Goal: Transaction & Acquisition: Purchase product/service

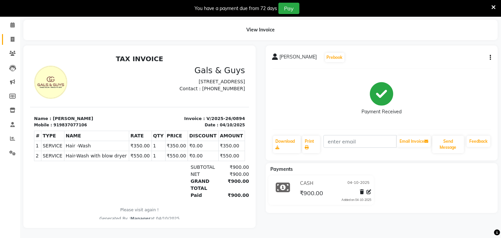
drag, startPoint x: 0, startPoint y: 0, endPoint x: 12, endPoint y: 29, distance: 31.6
click at [12, 34] on link "Invoice" at bounding box center [10, 39] width 16 height 11
select select "service"
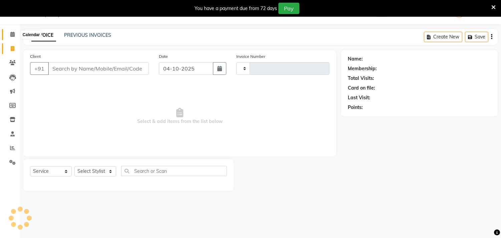
scroll to position [17, 0]
type input "0895"
select select "7505"
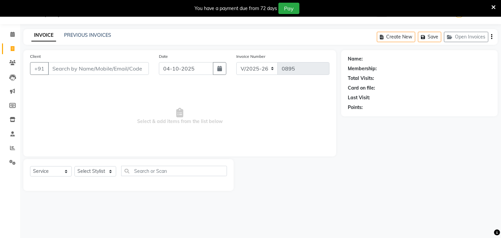
click at [97, 177] on div "Select Service Product Membership Package Voucher Prepaid Gift Card Select Styl…" at bounding box center [128, 174] width 197 height 16
click at [99, 174] on select "Select Stylist Abhinav ADVANCE ALKA Ankita B-WAX KUNAL Manager MEMBERSHIP PALLA…" at bounding box center [95, 171] width 42 height 10
click at [56, 107] on span "Select & add items from the list below" at bounding box center [180, 116] width 300 height 67
click at [85, 34] on link "PREVIOUS INVOICES" at bounding box center [87, 35] width 47 height 6
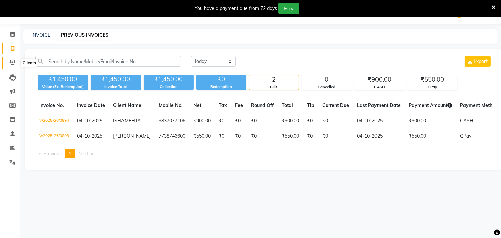
click at [14, 64] on icon at bounding box center [12, 62] width 6 height 5
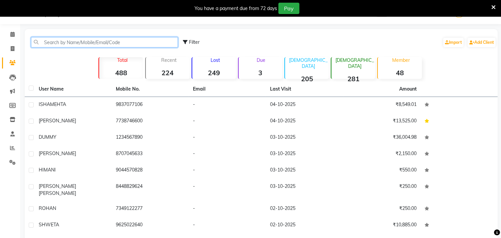
click at [119, 43] on input "text" at bounding box center [104, 42] width 147 height 10
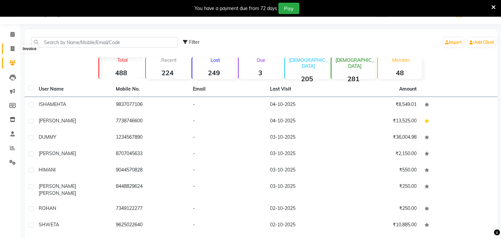
click at [14, 47] on icon at bounding box center [13, 48] width 4 height 5
select select "service"
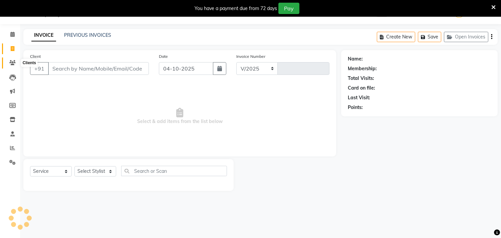
select select "7505"
type input "0895"
click at [11, 61] on icon at bounding box center [12, 62] width 6 height 5
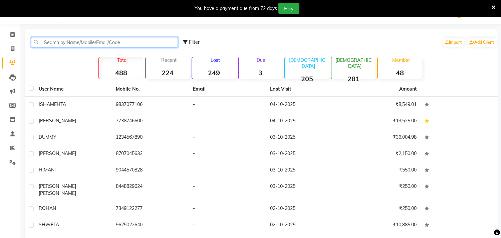
click at [68, 39] on input "text" at bounding box center [104, 42] width 147 height 10
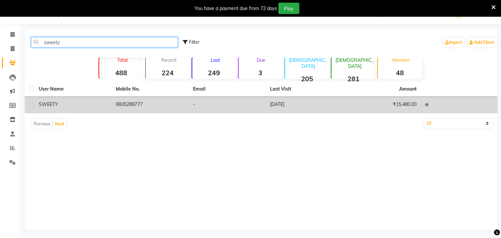
type input "sweety"
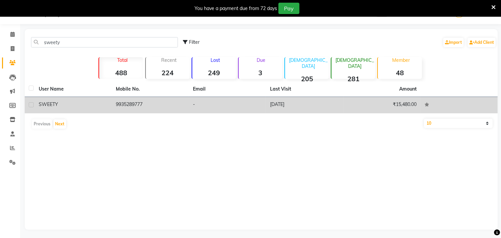
click at [32, 107] on div at bounding box center [31, 105] width 4 height 7
click at [32, 106] on label at bounding box center [31, 104] width 5 height 5
click at [32, 106] on input "checkbox" at bounding box center [31, 105] width 4 height 4
checkbox input "true"
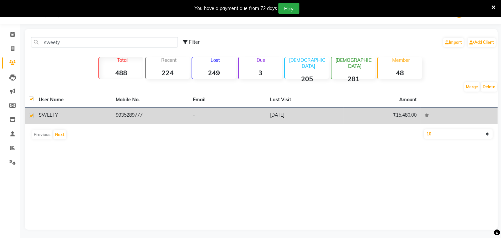
click at [32, 106] on th at bounding box center [30, 99] width 10 height 15
drag, startPoint x: 327, startPoint y: 117, endPoint x: 295, endPoint y: 117, distance: 31.7
click at [295, 117] on td "19-06-2025" at bounding box center [304, 116] width 77 height 16
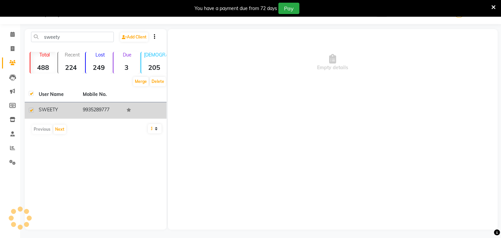
click at [295, 117] on div "Empty details" at bounding box center [333, 129] width 330 height 200
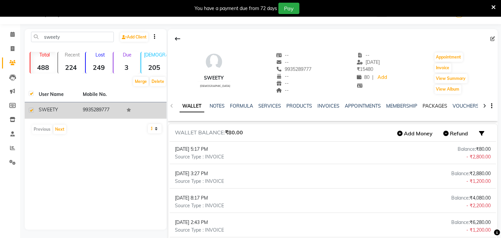
click at [442, 106] on link "PACKAGES" at bounding box center [435, 106] width 25 height 6
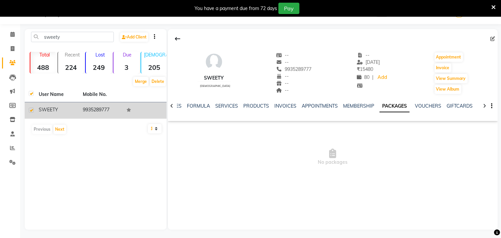
click at [482, 102] on div at bounding box center [485, 105] width 8 height 13
click at [483, 103] on div at bounding box center [485, 105] width 8 height 13
click at [485, 105] on icon at bounding box center [484, 106] width 3 height 5
click at [487, 105] on div at bounding box center [485, 105] width 8 height 13
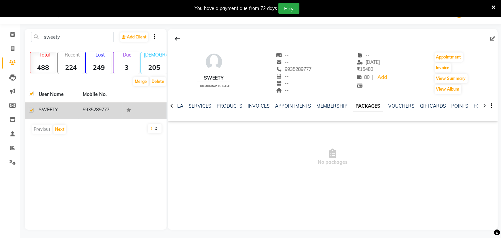
click at [486, 105] on icon at bounding box center [484, 106] width 3 height 5
click at [486, 105] on div "WALLET NOTES FORMULA SERVICES PRODUCTS INVOICES APPOINTMENTS MEMBERSHIP PACKAGE…" at bounding box center [333, 106] width 330 height 23
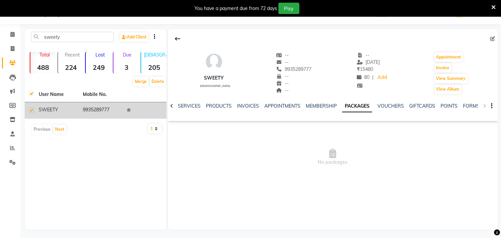
click at [173, 104] on div at bounding box center [172, 105] width 8 height 13
click at [172, 104] on icon at bounding box center [171, 106] width 3 height 5
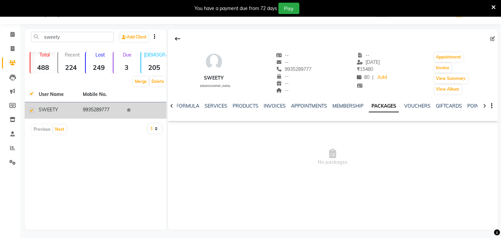
click at [172, 104] on icon at bounding box center [171, 106] width 3 height 5
click at [376, 78] on link "Add" at bounding box center [382, 77] width 12 height 9
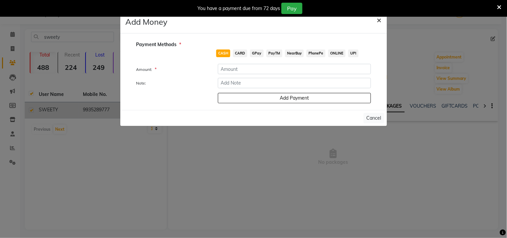
click at [379, 20] on span "×" at bounding box center [379, 20] width 5 height 10
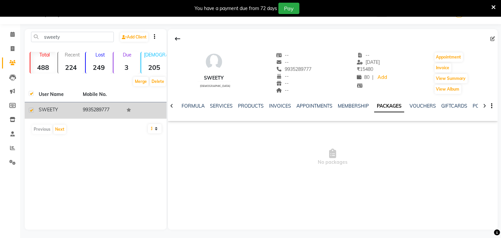
click at [112, 111] on td "9935289777" at bounding box center [101, 110] width 44 height 16
drag, startPoint x: 84, startPoint y: 109, endPoint x: 111, endPoint y: 110, distance: 26.8
click at [111, 110] on td "9935289777" at bounding box center [101, 110] width 44 height 16
copy td "9935289777"
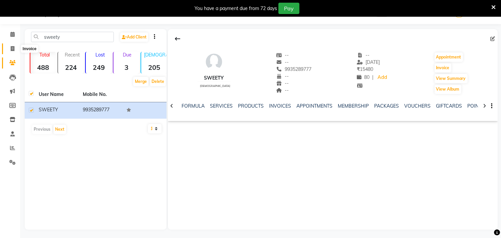
click at [11, 46] on icon at bounding box center [13, 48] width 4 height 5
select select "service"
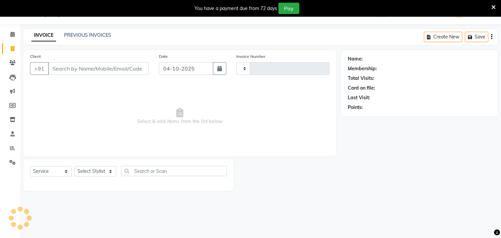
type input "0895"
select select "7505"
drag, startPoint x: 99, startPoint y: 61, endPoint x: 103, endPoint y: 62, distance: 3.8
click at [99, 61] on div "Client +91" at bounding box center [89, 66] width 129 height 27
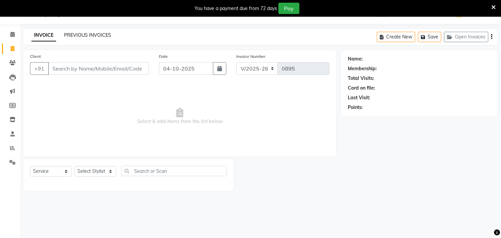
drag, startPoint x: 100, startPoint y: 31, endPoint x: 99, endPoint y: 35, distance: 4.7
click at [99, 32] on div "INVOICE PREVIOUS INVOICES Create New Save Open Invoices" at bounding box center [260, 37] width 475 height 16
click at [99, 35] on link "PREVIOUS INVOICES" at bounding box center [87, 35] width 47 height 6
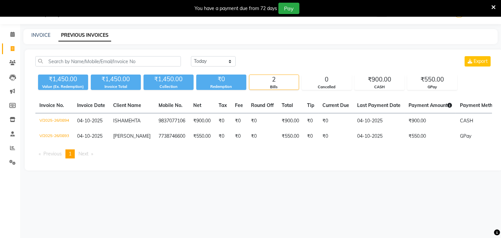
click at [42, 40] on div "INVOICE PREVIOUS INVOICES" at bounding box center [260, 36] width 475 height 15
click at [43, 35] on link "INVOICE" at bounding box center [40, 35] width 19 height 6
select select "7505"
select select "service"
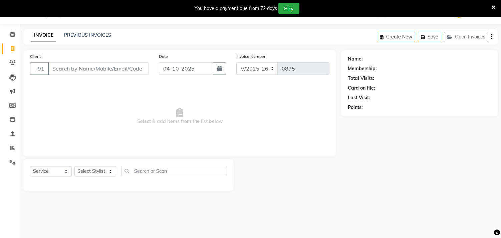
click at [61, 68] on input "Client" at bounding box center [98, 68] width 101 height 13
type input "9935289777"
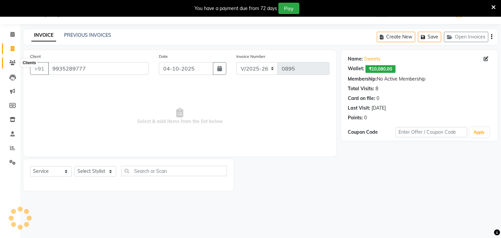
click at [14, 61] on icon at bounding box center [12, 62] width 6 height 5
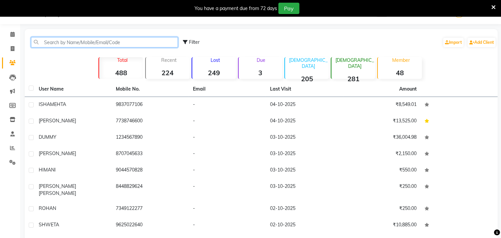
click at [110, 40] on input "text" at bounding box center [104, 42] width 147 height 10
paste input "9935289777"
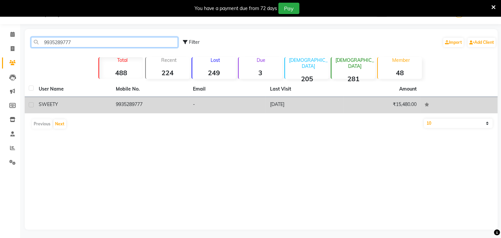
type input "9935289777"
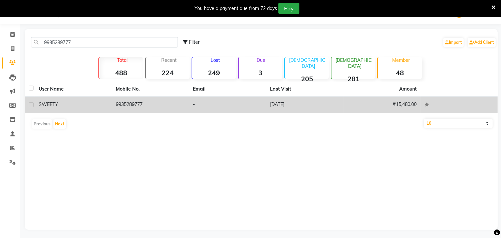
click at [31, 105] on label at bounding box center [31, 104] width 5 height 5
click at [31, 105] on input "checkbox" at bounding box center [31, 105] width 4 height 4
checkbox input "true"
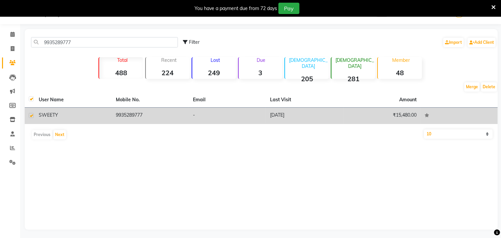
click at [319, 114] on td "19-06-2025" at bounding box center [304, 116] width 77 height 16
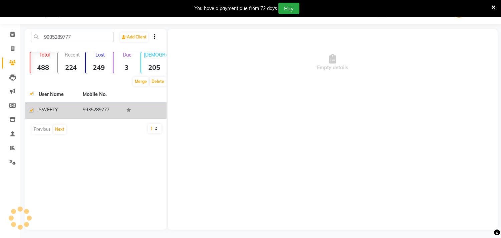
click at [319, 114] on div "Empty details" at bounding box center [333, 129] width 330 height 200
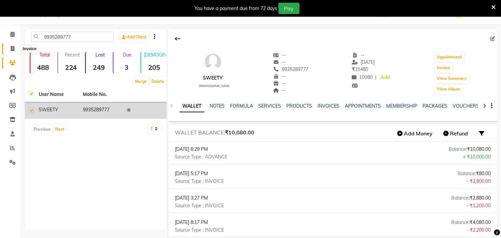
click at [13, 47] on icon at bounding box center [13, 48] width 4 height 5
select select "service"
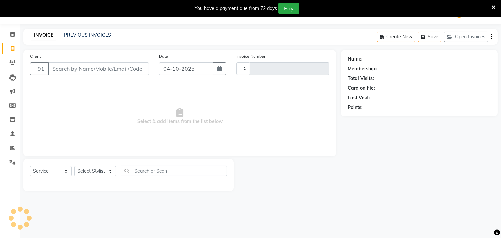
type input "0895"
select select "7505"
click at [108, 70] on input "Client" at bounding box center [98, 68] width 101 height 13
type input "9935289777"
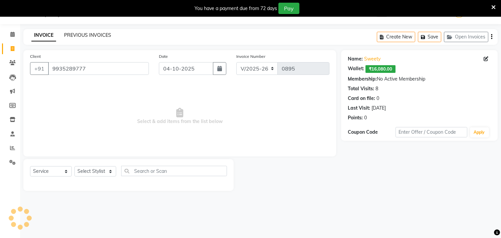
click at [88, 34] on link "PREVIOUS INVOICES" at bounding box center [87, 35] width 47 height 6
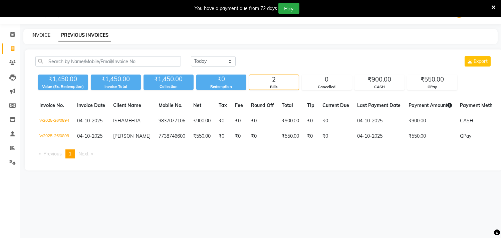
click at [49, 35] on link "INVOICE" at bounding box center [40, 35] width 19 height 6
select select "service"
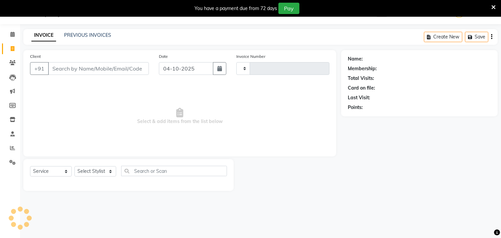
type input "0895"
select select "7505"
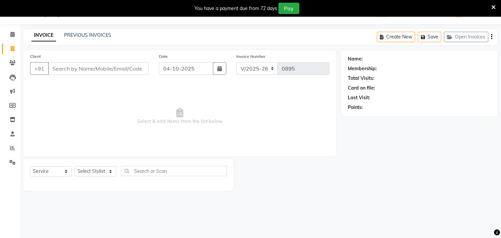
click at [493, 5] on icon at bounding box center [494, 7] width 4 height 6
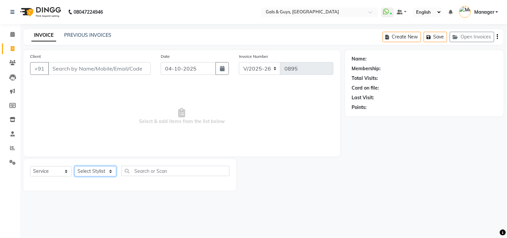
click at [96, 170] on select "Select Stylist Abhinav ADVANCE ALKA Ankita B-WAX KUNAL Manager MEMBERSHIP PALLA…" at bounding box center [95, 171] width 42 height 10
select select "66163"
click at [74, 166] on select "Select Stylist Abhinav ADVANCE ALKA Ankita B-WAX KUNAL Manager MEMBERSHIP PALLA…" at bounding box center [95, 171] width 42 height 10
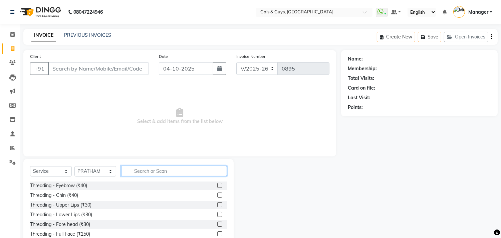
click at [135, 167] on input "text" at bounding box center [174, 171] width 106 height 10
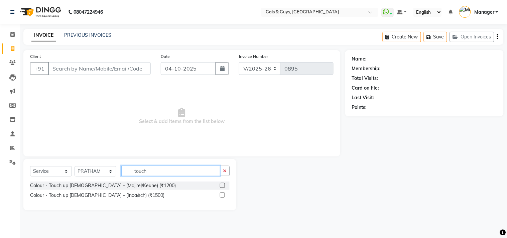
type input "touch"
click at [222, 185] on label at bounding box center [222, 185] width 5 height 5
click at [222, 185] on input "checkbox" at bounding box center [222, 185] width 4 height 4
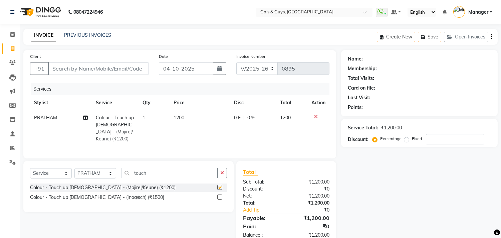
checkbox input "false"
click at [122, 69] on input "Client" at bounding box center [98, 68] width 101 height 13
paste input "9935289777"
type input "9935289777"
type input "0"
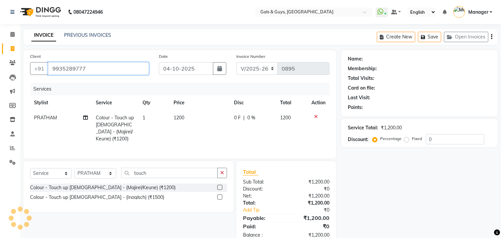
type input "9935289777"
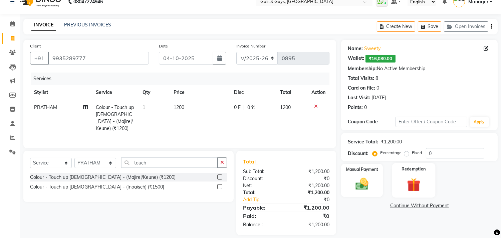
scroll to position [16, 0]
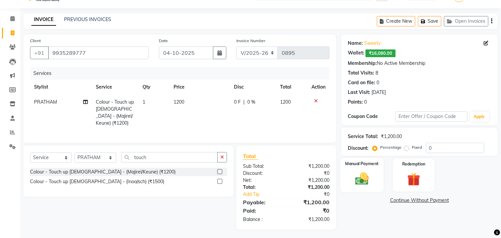
click at [365, 186] on img at bounding box center [362, 179] width 22 height 16
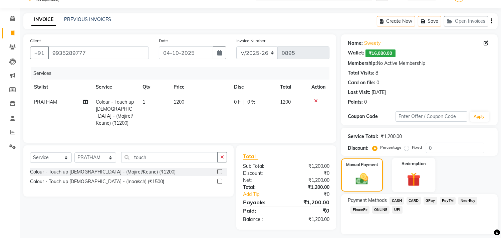
click at [422, 176] on img at bounding box center [414, 179] width 22 height 17
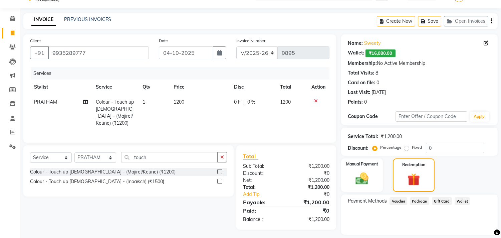
click at [466, 201] on span "Wallet" at bounding box center [463, 201] width 16 height 8
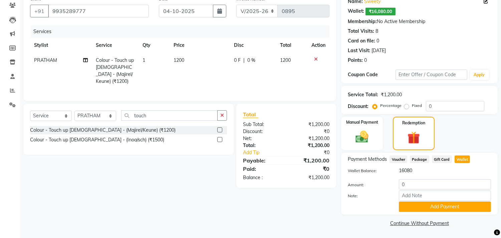
scroll to position [58, 0]
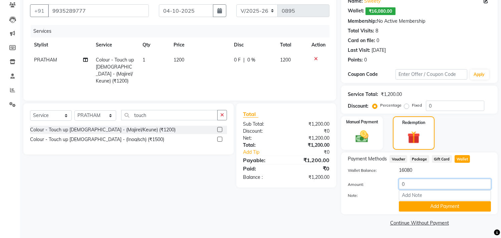
drag, startPoint x: 412, startPoint y: 181, endPoint x: 362, endPoint y: 190, distance: 50.2
click at [363, 189] on div "Amount: 0 Note: Add Payment" at bounding box center [419, 195] width 143 height 33
type input "1200"
click at [418, 204] on button "Add Payment" at bounding box center [445, 206] width 92 height 10
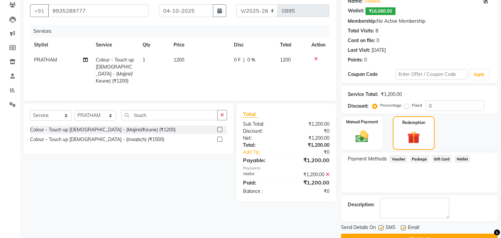
scroll to position [73, 0]
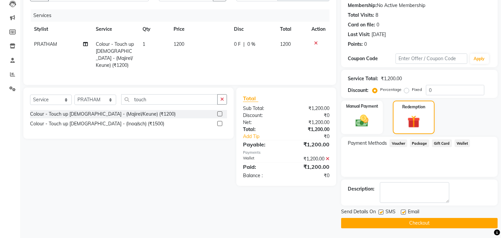
click at [421, 224] on button "Checkout" at bounding box center [419, 223] width 157 height 10
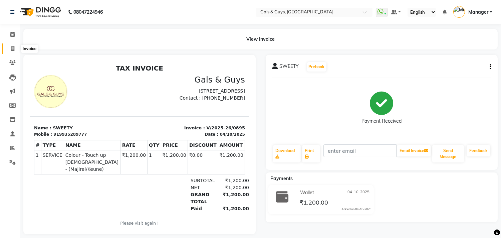
click at [12, 47] on icon at bounding box center [13, 48] width 4 height 5
select select "service"
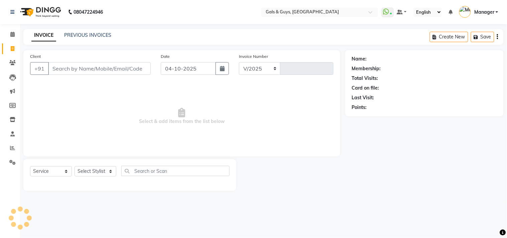
select select "7505"
type input "0896"
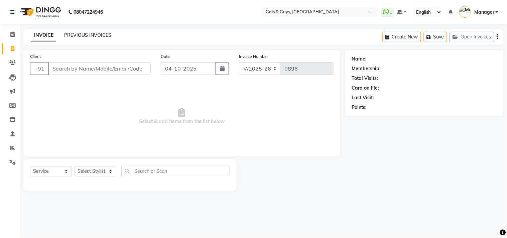
click at [94, 37] on link "PREVIOUS INVOICES" at bounding box center [87, 35] width 47 height 6
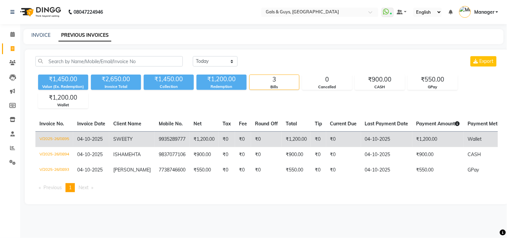
drag, startPoint x: 188, startPoint y: 143, endPoint x: 174, endPoint y: 143, distance: 14.0
click at [174, 143] on td "9935289777" at bounding box center [172, 139] width 35 height 16
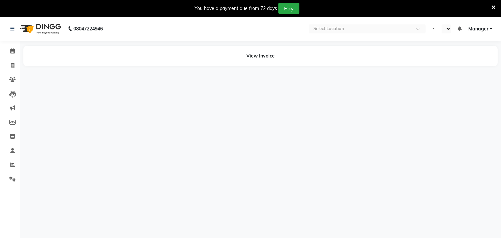
select select "en"
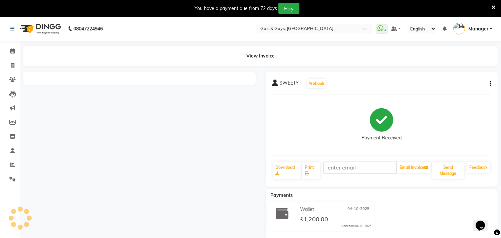
click at [488, 83] on button "button" at bounding box center [489, 83] width 4 height 7
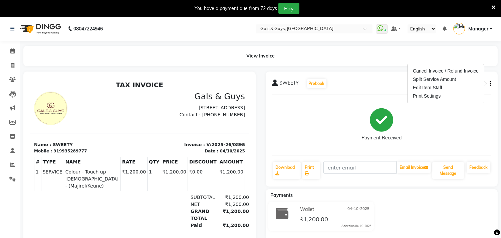
click at [426, 123] on div "Payment Received" at bounding box center [382, 125] width 219 height 50
click at [489, 83] on button "button" at bounding box center [489, 83] width 4 height 7
click at [406, 124] on div "Payment Received" at bounding box center [382, 125] width 219 height 50
drag, startPoint x: 407, startPoint y: 124, endPoint x: 439, endPoint y: 204, distance: 87.0
click at [439, 204] on div "Wallet 04-10-2025 ₹1,200.00 Added on 04-10-2025" at bounding box center [382, 217] width 243 height 32
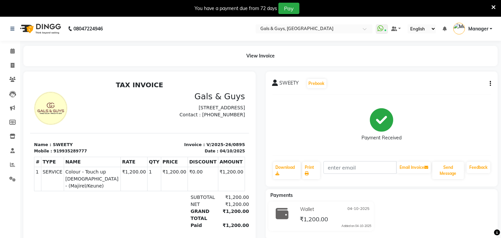
click at [251, 57] on div "View Invoice" at bounding box center [260, 56] width 475 height 20
click at [491, 3] on div "You have a payment due from 72 days Pay" at bounding box center [247, 8] width 489 height 11
click at [492, 7] on icon at bounding box center [494, 7] width 4 height 6
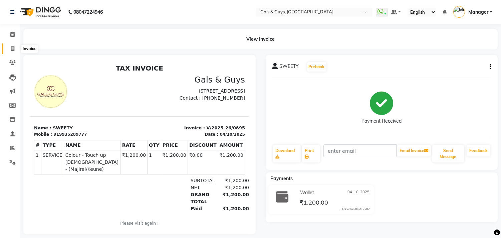
click at [12, 48] on icon at bounding box center [13, 48] width 4 height 5
select select "service"
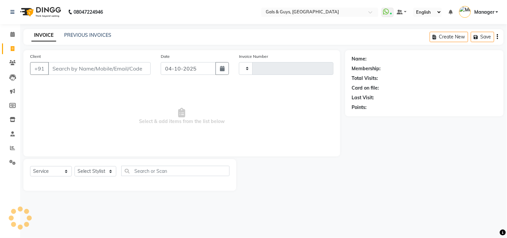
type input "0896"
select select "7505"
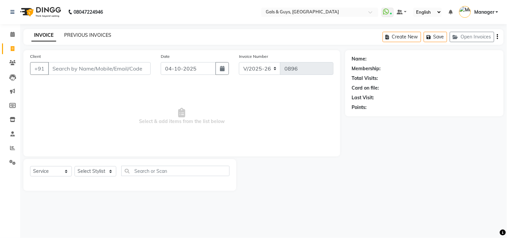
click at [100, 36] on link "PREVIOUS INVOICES" at bounding box center [87, 35] width 47 height 6
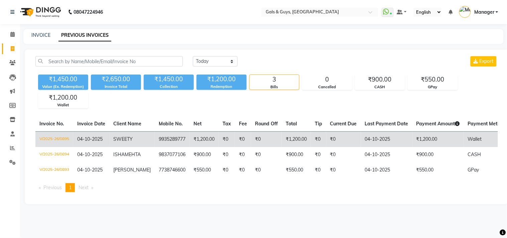
drag, startPoint x: 276, startPoint y: 134, endPoint x: 269, endPoint y: 140, distance: 9.2
click at [269, 140] on td "₹0" at bounding box center [266, 139] width 31 height 16
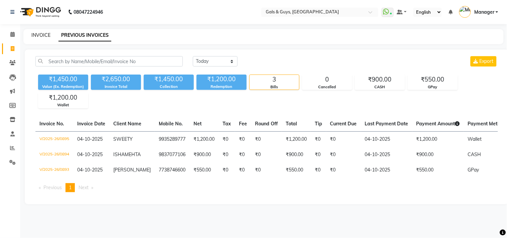
click at [45, 35] on link "INVOICE" at bounding box center [40, 35] width 19 height 6
select select "service"
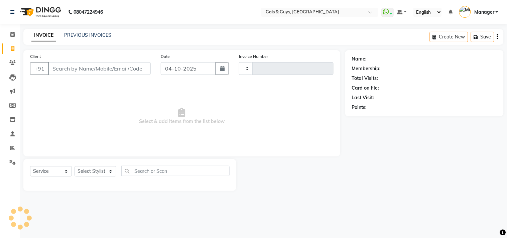
type input "0896"
select select "7505"
click at [88, 66] on input "Client" at bounding box center [99, 68] width 103 height 13
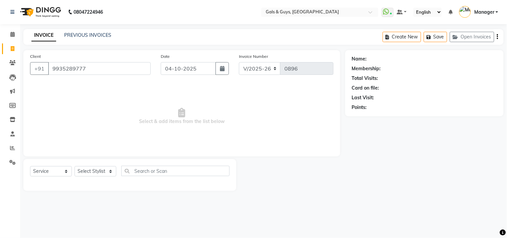
type input "9935289777"
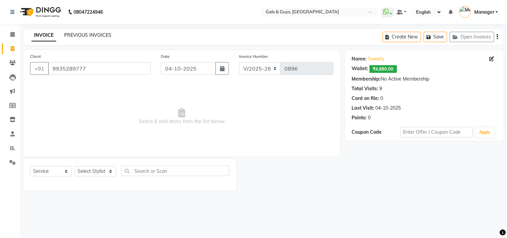
click at [99, 35] on link "PREVIOUS INVOICES" at bounding box center [87, 35] width 47 height 6
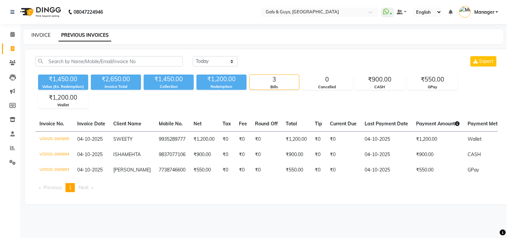
click at [42, 35] on link "INVOICE" at bounding box center [40, 35] width 19 height 6
select select "7505"
select select "service"
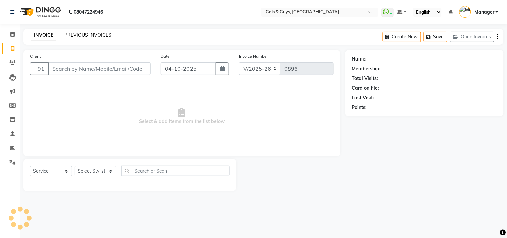
click at [85, 35] on link "PREVIOUS INVOICES" at bounding box center [87, 35] width 47 height 6
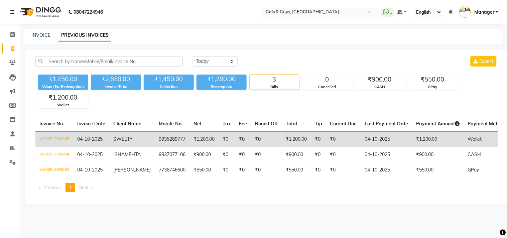
click at [311, 142] on td "₹0" at bounding box center [318, 139] width 15 height 16
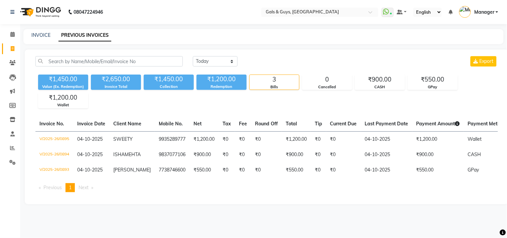
click at [43, 38] on div "INVOICE" at bounding box center [40, 35] width 19 height 7
click at [43, 36] on link "INVOICE" at bounding box center [40, 35] width 19 height 6
select select "service"
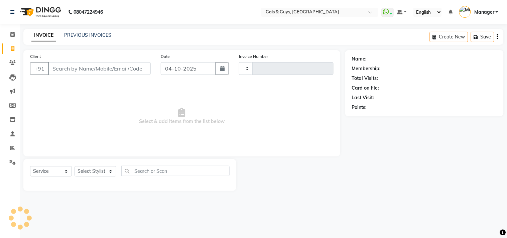
type input "0896"
select select "7505"
click at [128, 71] on input "Client" at bounding box center [99, 68] width 103 height 13
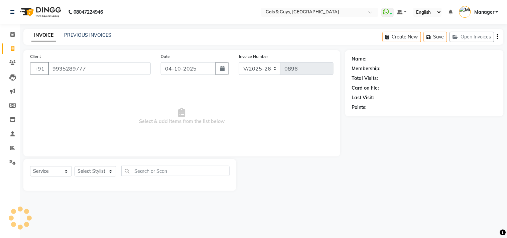
type input "9935289777"
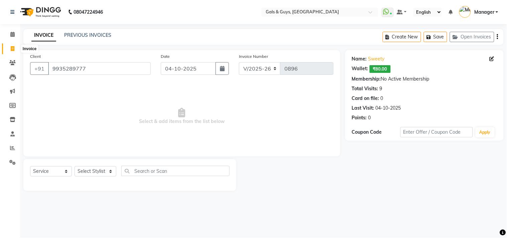
click at [12, 47] on icon at bounding box center [13, 48] width 4 height 5
select select "service"
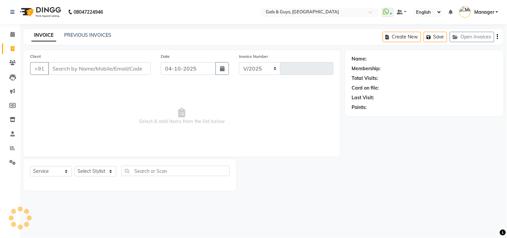
select select "7505"
type input "0896"
click at [104, 64] on input "Client" at bounding box center [99, 68] width 103 height 13
click at [102, 38] on link "PREVIOUS INVOICES" at bounding box center [87, 35] width 47 height 6
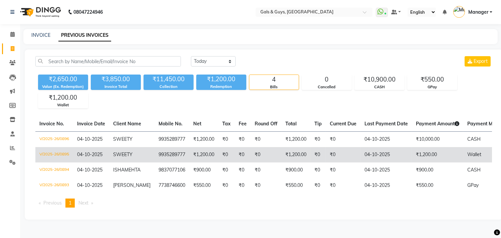
drag, startPoint x: 318, startPoint y: 155, endPoint x: 302, endPoint y: 152, distance: 16.6
click at [302, 152] on td "₹1,200.00" at bounding box center [296, 154] width 29 height 15
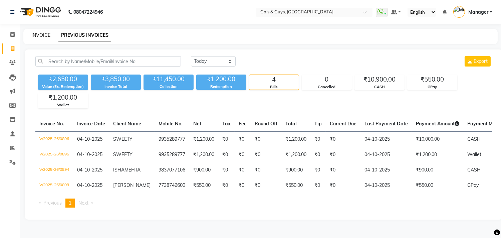
click at [38, 32] on link "INVOICE" at bounding box center [40, 35] width 19 height 6
select select "service"
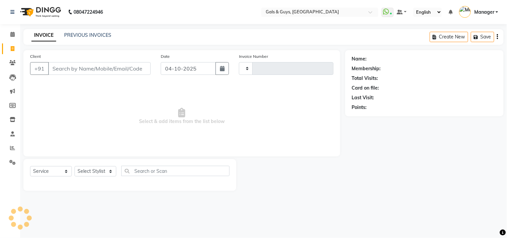
type input "0897"
select select "7505"
click at [99, 34] on link "PREVIOUS INVOICES" at bounding box center [87, 35] width 47 height 6
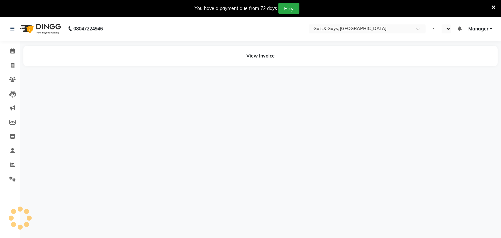
select select "en"
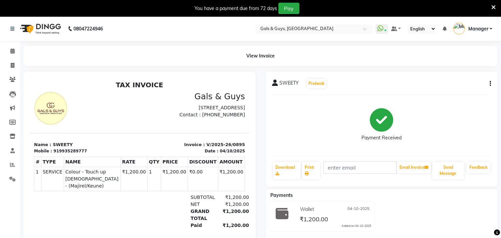
click at [490, 84] on icon "button" at bounding box center [490, 84] width 1 height 0
click at [12, 67] on icon at bounding box center [13, 65] width 4 height 5
select select "service"
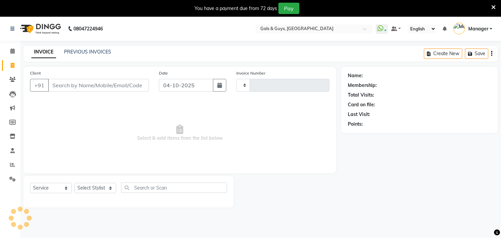
scroll to position [17, 0]
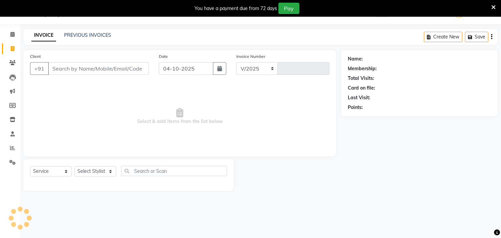
select select "7505"
type input "0896"
click at [97, 35] on link "PREVIOUS INVOICES" at bounding box center [87, 35] width 47 height 6
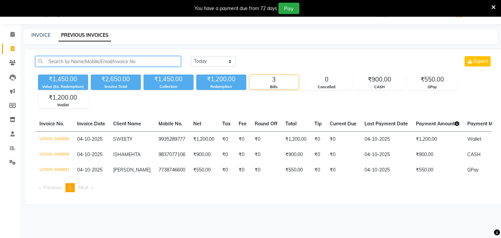
click at [111, 58] on input "text" at bounding box center [108, 61] width 146 height 10
paste input "9935289777"
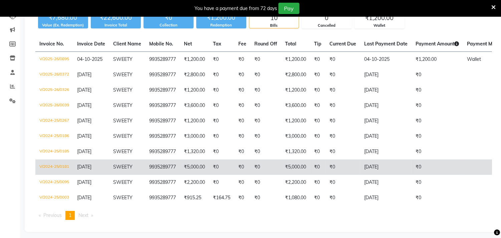
scroll to position [87, 0]
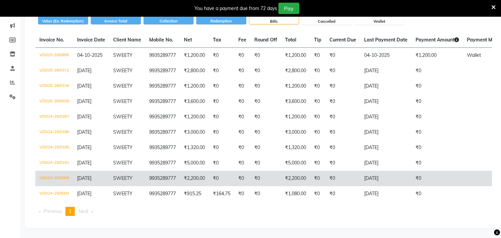
type input "9935289777"
click at [140, 174] on td "SWEETY" at bounding box center [127, 178] width 36 height 15
click at [136, 173] on td "SWEETY" at bounding box center [127, 178] width 36 height 15
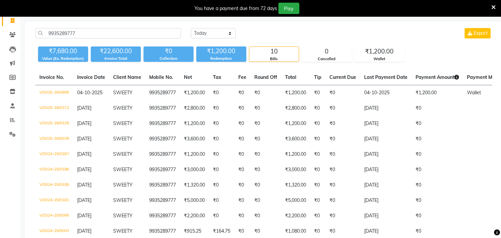
scroll to position [0, 0]
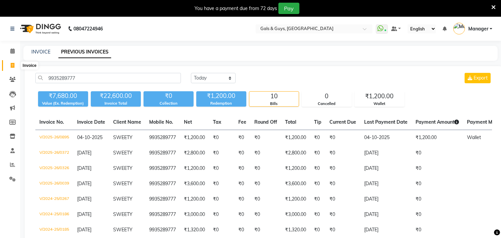
click at [12, 64] on icon at bounding box center [13, 65] width 4 height 5
select select "service"
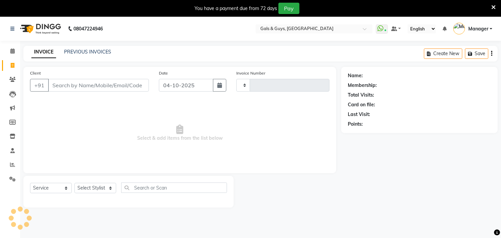
scroll to position [17, 0]
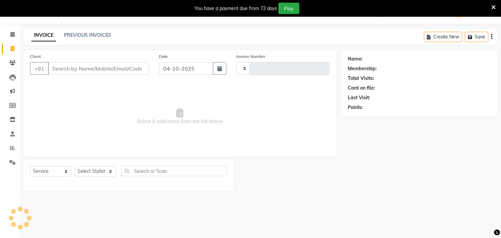
type input "0896"
select select "7505"
click at [91, 35] on link "PREVIOUS INVOICES" at bounding box center [87, 35] width 47 height 6
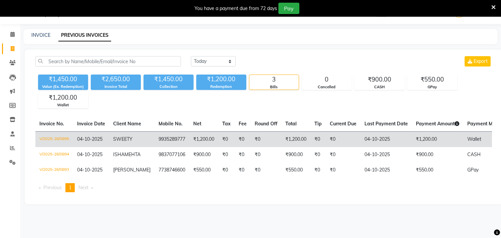
click at [176, 139] on td "9935289777" at bounding box center [172, 139] width 35 height 16
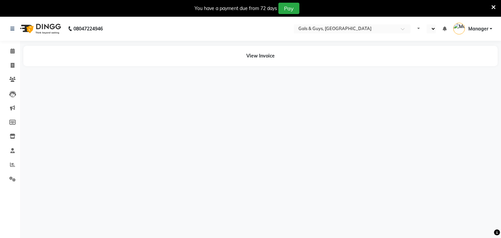
select select "en"
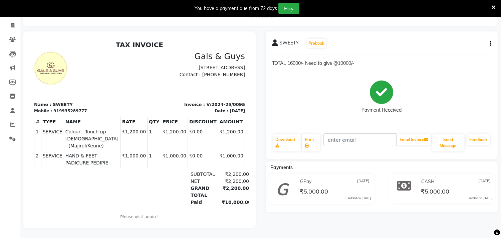
scroll to position [45, 0]
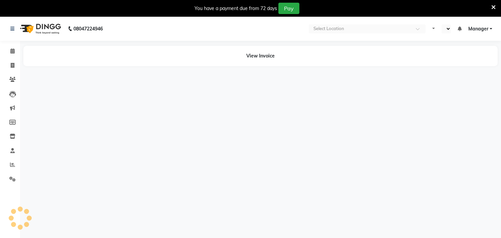
select select "en"
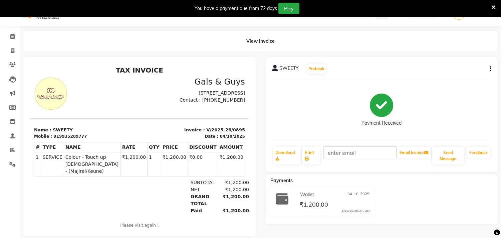
scroll to position [28, 0]
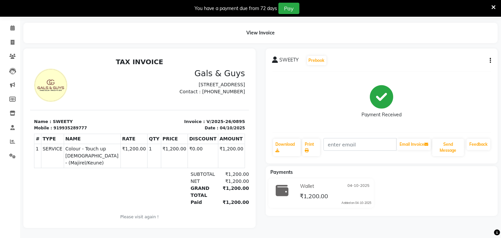
click at [490, 60] on icon "button" at bounding box center [490, 60] width 1 height 0
click at [413, 60] on div "Edit Item Staff" at bounding box center [446, 64] width 68 height 8
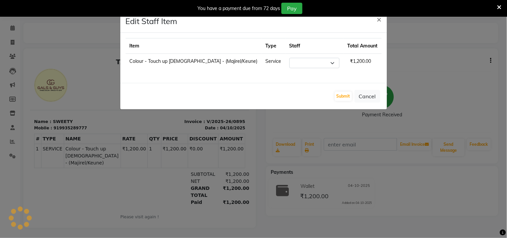
select select "66163"
click at [346, 95] on button "Submit" at bounding box center [343, 96] width 17 height 9
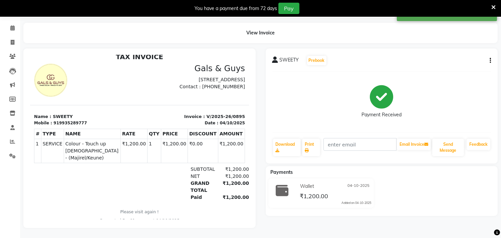
scroll to position [0, 0]
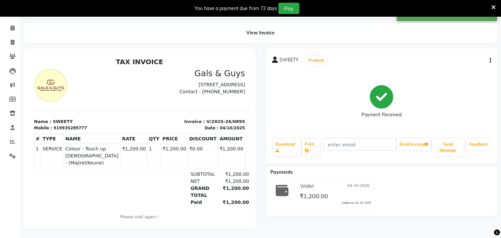
drag, startPoint x: 239, startPoint y: 191, endPoint x: 276, endPoint y: 222, distance: 47.4
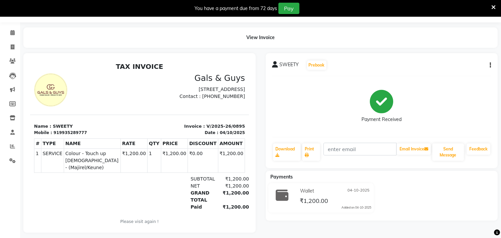
scroll to position [28, 0]
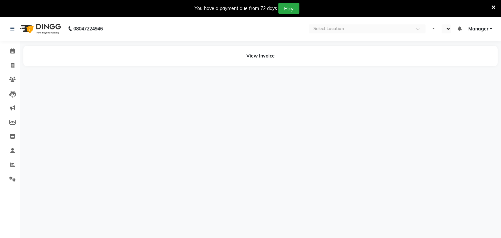
select select "en"
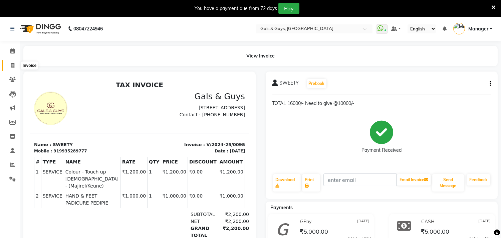
click at [12, 66] on icon at bounding box center [13, 65] width 4 height 5
select select "service"
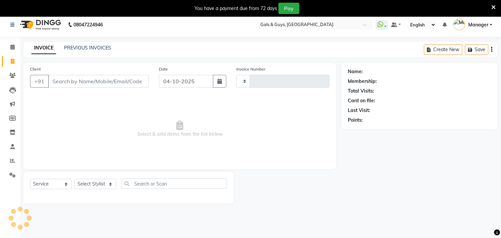
scroll to position [17, 0]
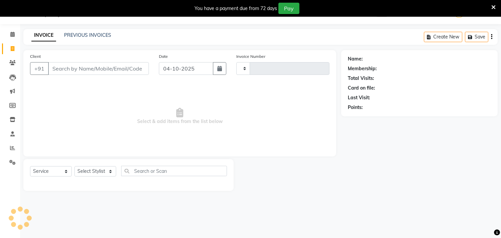
type input "0897"
select select "7505"
click at [79, 67] on input "Client" at bounding box center [98, 68] width 101 height 13
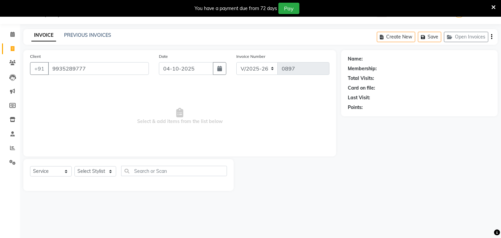
type input "9935289777"
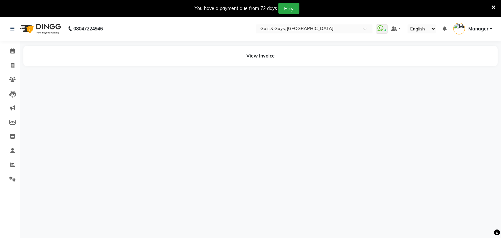
select select "en"
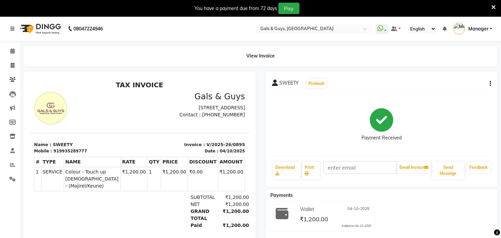
click at [489, 84] on button "button" at bounding box center [489, 83] width 4 height 7
click at [435, 123] on div "Payment Received" at bounding box center [382, 125] width 219 height 50
click at [250, 56] on div "View Invoice" at bounding box center [260, 56] width 475 height 20
click at [491, 84] on icon "button" at bounding box center [490, 84] width 1 height 0
click at [425, 120] on div "Payment Received" at bounding box center [382, 125] width 219 height 50
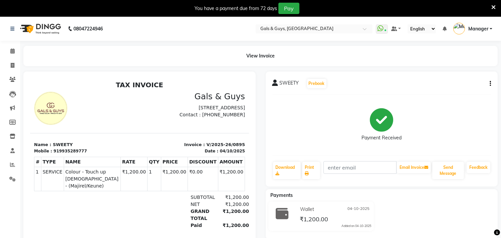
click at [489, 82] on button "button" at bounding box center [489, 83] width 4 height 7
click at [435, 109] on div "Payment Received" at bounding box center [382, 125] width 219 height 50
click at [11, 63] on icon at bounding box center [13, 65] width 4 height 5
select select "service"
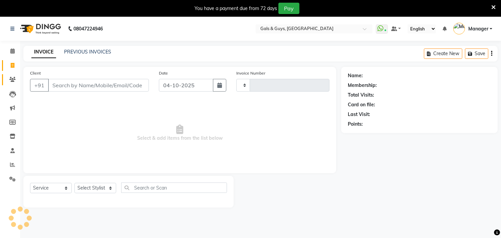
scroll to position [17, 0]
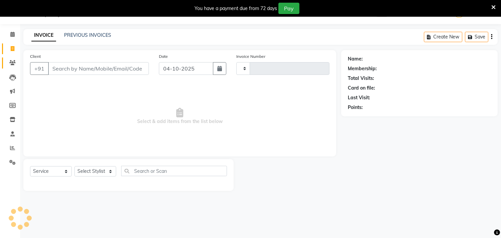
type input "0896"
select select "7505"
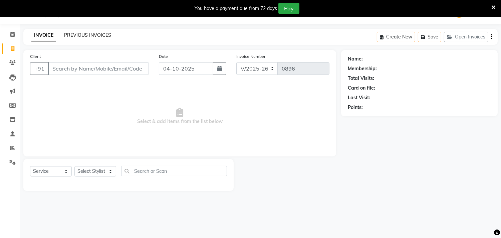
click at [100, 36] on link "PREVIOUS INVOICES" at bounding box center [87, 35] width 47 height 6
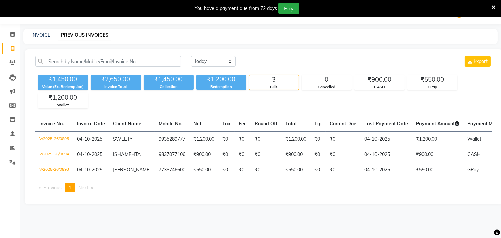
click at [44, 39] on div "INVOICE PREVIOUS INVOICES" at bounding box center [260, 36] width 475 height 15
click at [45, 38] on link "INVOICE" at bounding box center [40, 35] width 19 height 6
select select "service"
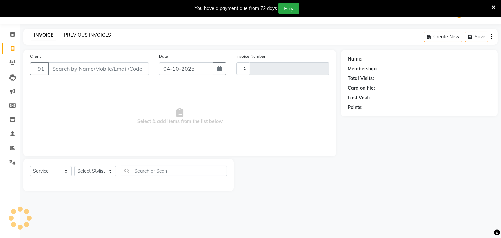
type input "0896"
select select "7505"
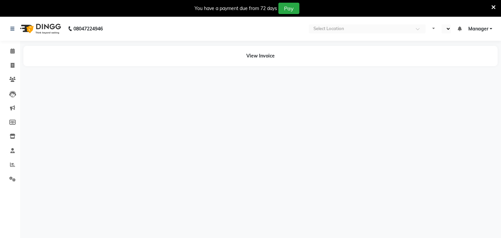
select select "en"
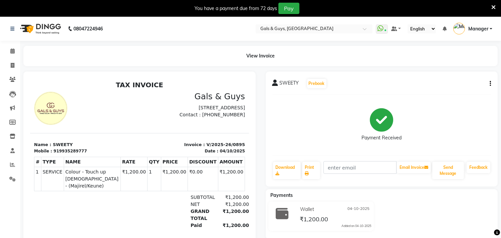
click at [495, 6] on icon at bounding box center [494, 7] width 4 height 6
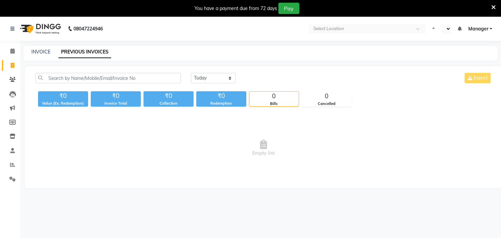
select select "en"
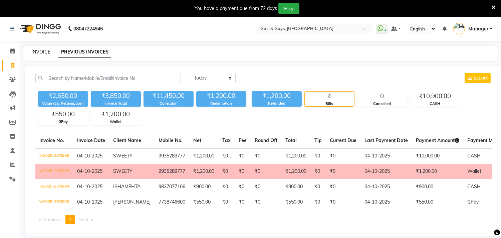
click at [44, 52] on link "INVOICE" at bounding box center [40, 52] width 19 height 6
select select "service"
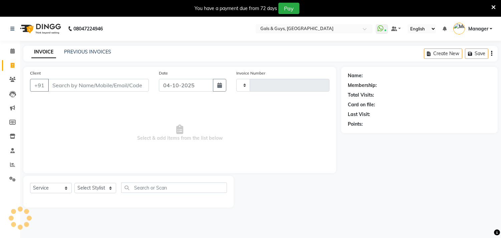
scroll to position [17, 0]
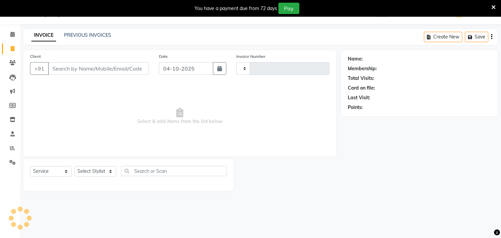
type input "0897"
select select "7505"
click at [99, 69] on input "Client" at bounding box center [98, 68] width 101 height 13
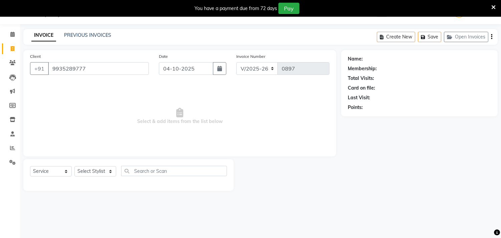
type input "9935289777"
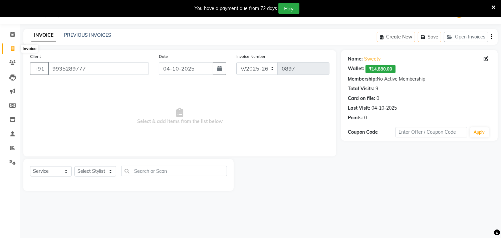
click at [11, 47] on icon at bounding box center [13, 48] width 4 height 5
select select "service"
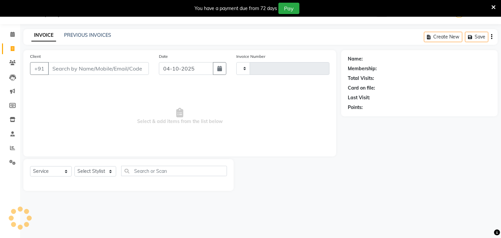
type input "0897"
select select "7505"
